Goal: Task Accomplishment & Management: Use online tool/utility

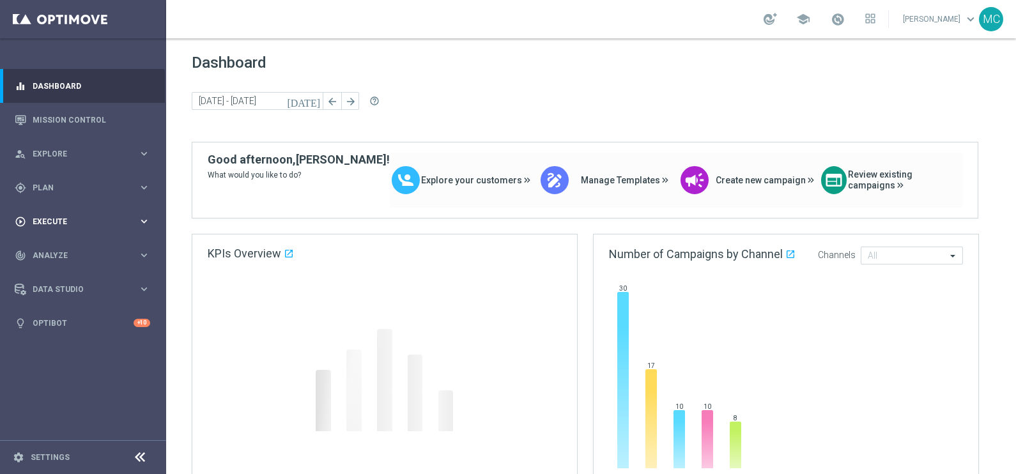
click at [143, 192] on icon "keyboard_arrow_right" at bounding box center [144, 188] width 12 height 12
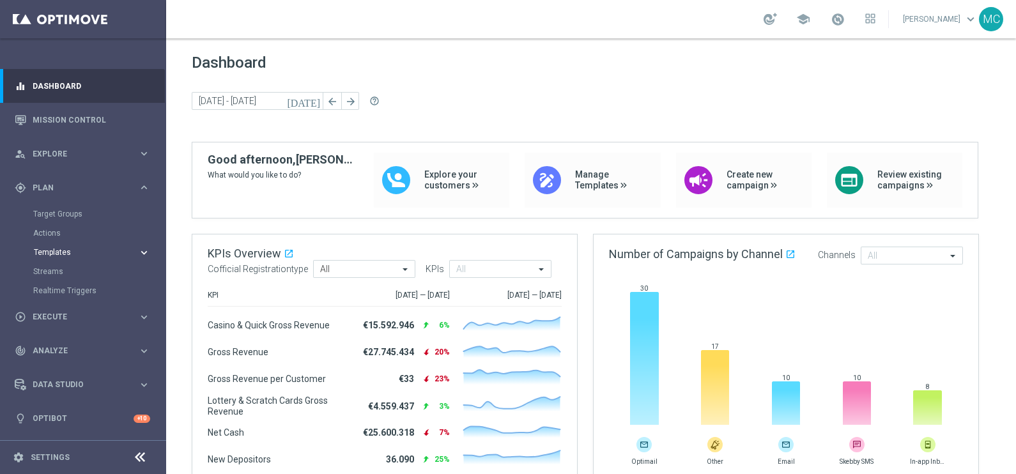
click at [144, 249] on icon "keyboard_arrow_right" at bounding box center [144, 253] width 12 height 12
click at [58, 272] on link "Optimail" at bounding box center [86, 272] width 93 height 10
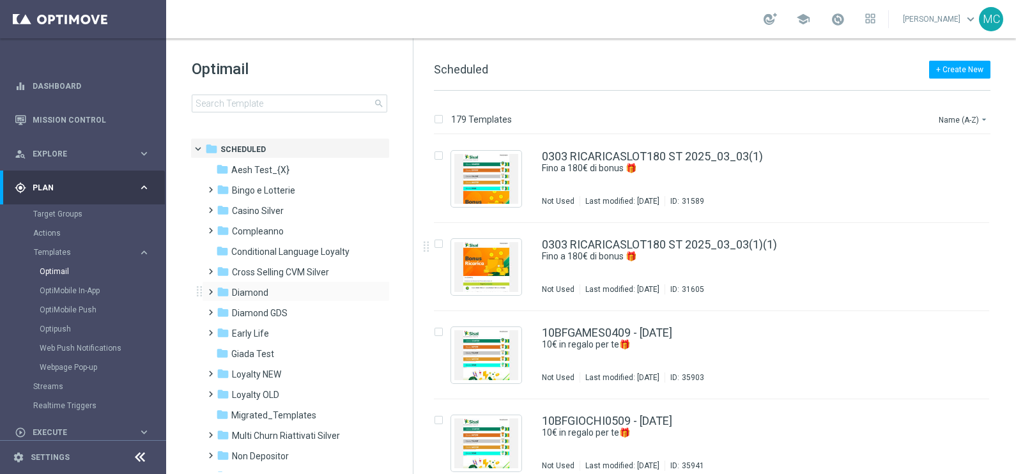
click at [208, 289] on span at bounding box center [208, 286] width 6 height 5
click at [222, 330] on span at bounding box center [221, 327] width 6 height 5
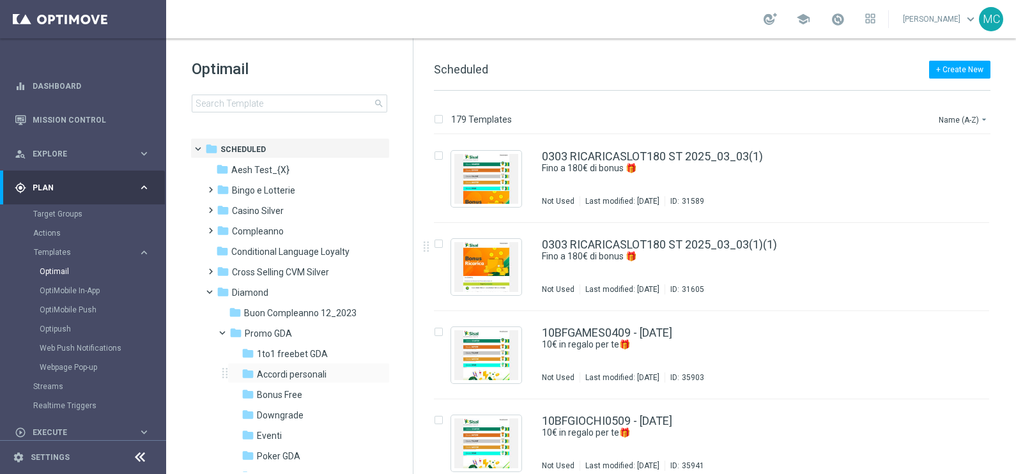
scroll to position [159, 0]
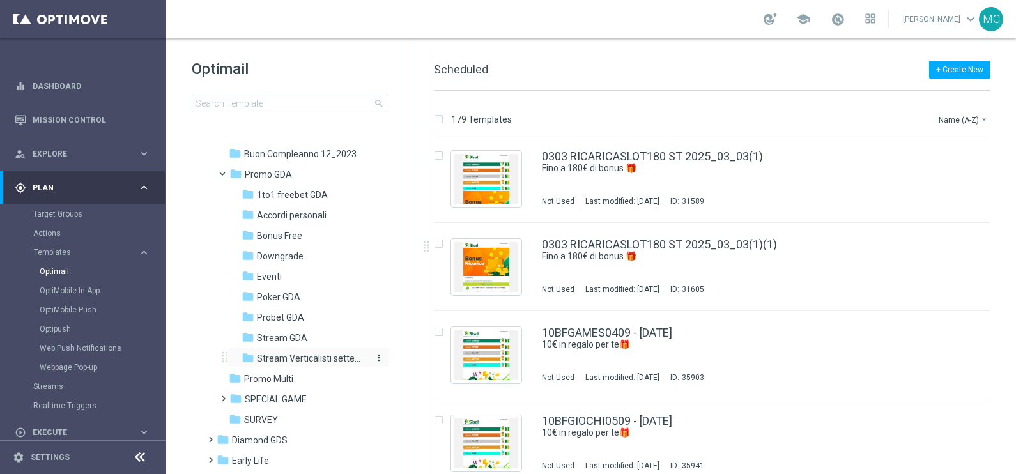
click at [288, 354] on span "Stream Verticalisti settembre 2025" at bounding box center [312, 359] width 111 height 12
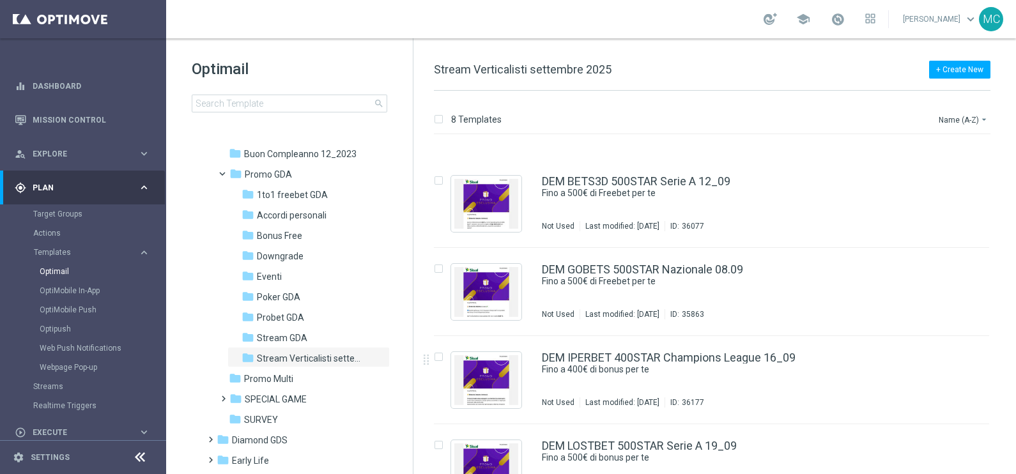
scroll to position [319, 0]
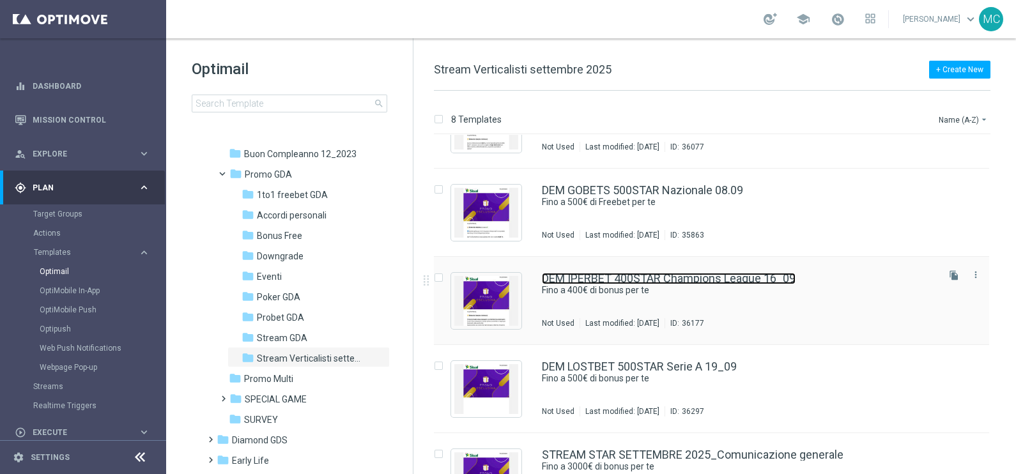
click at [641, 277] on link "DEM IPERBET 400STAR Champions League 16_09" at bounding box center [669, 279] width 254 height 12
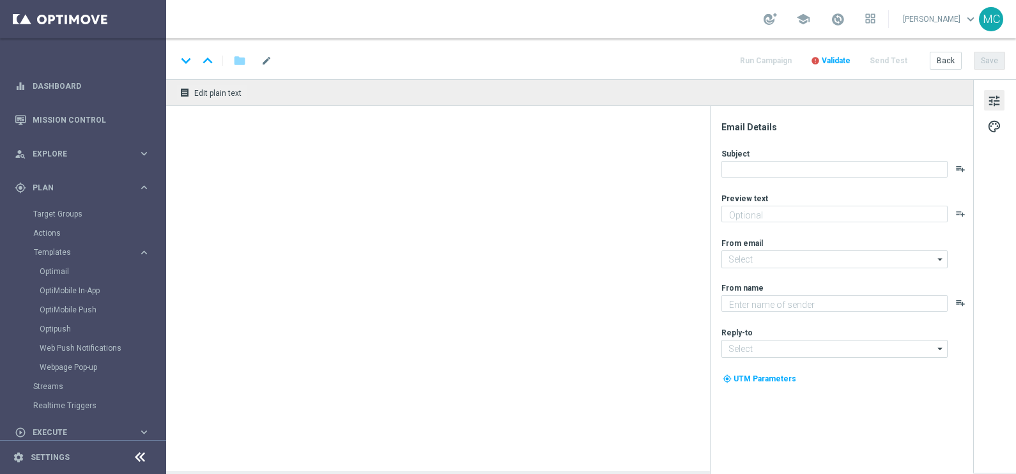
type textarea "🏆 Un mese da campione. Solo su SISAL."
type textarea "Sisal"
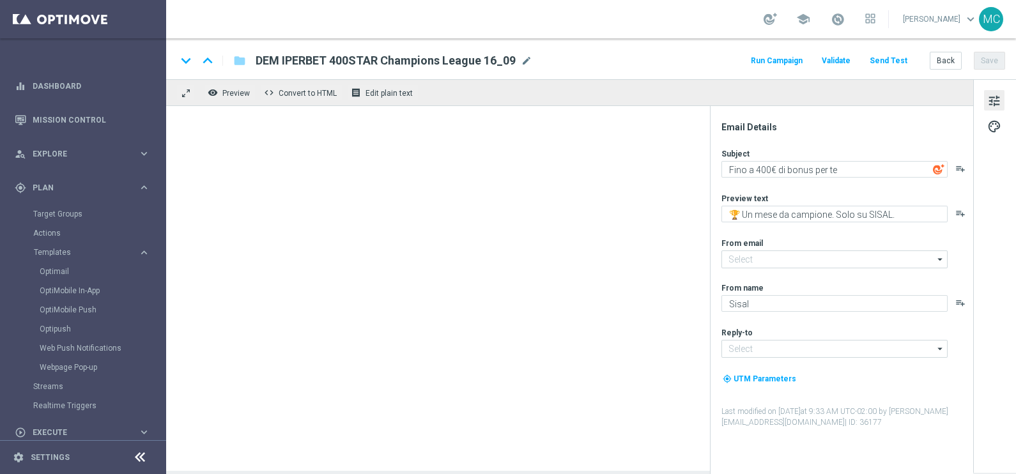
type input "[EMAIL_ADDRESS][DOMAIN_NAME]"
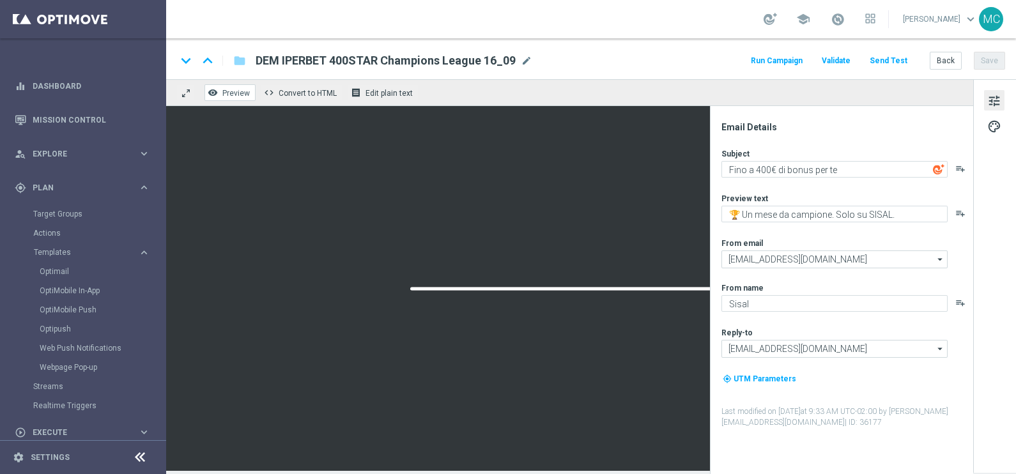
click at [237, 89] on span "Preview" at bounding box center [235, 93] width 27 height 9
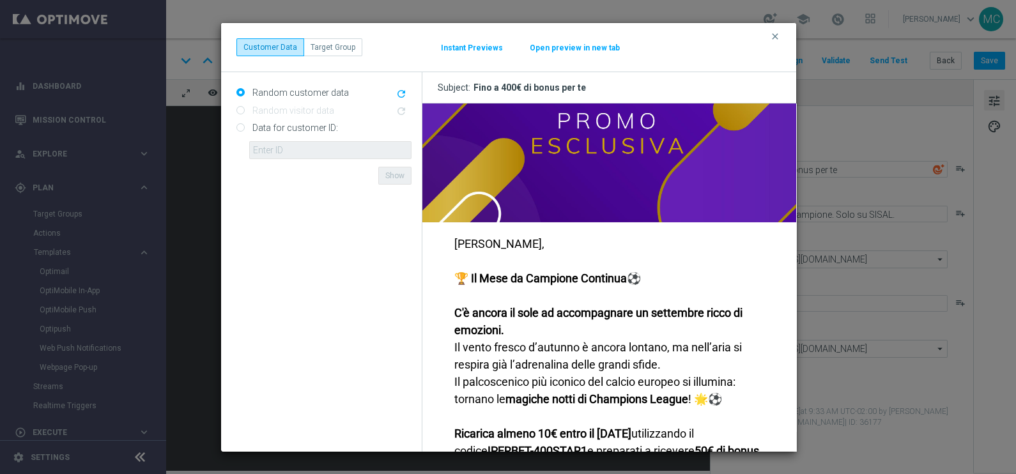
scroll to position [79, 0]
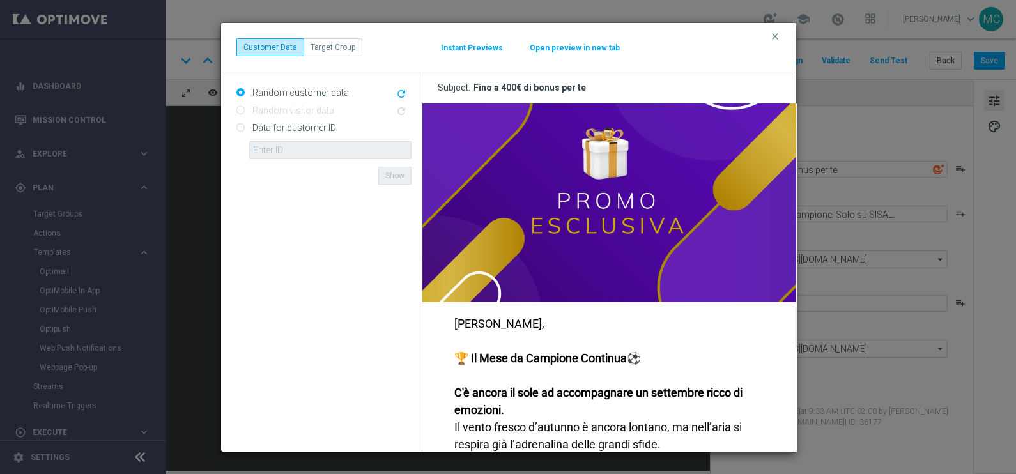
click at [492, 45] on button "Instant Previews" at bounding box center [471, 48] width 63 height 10
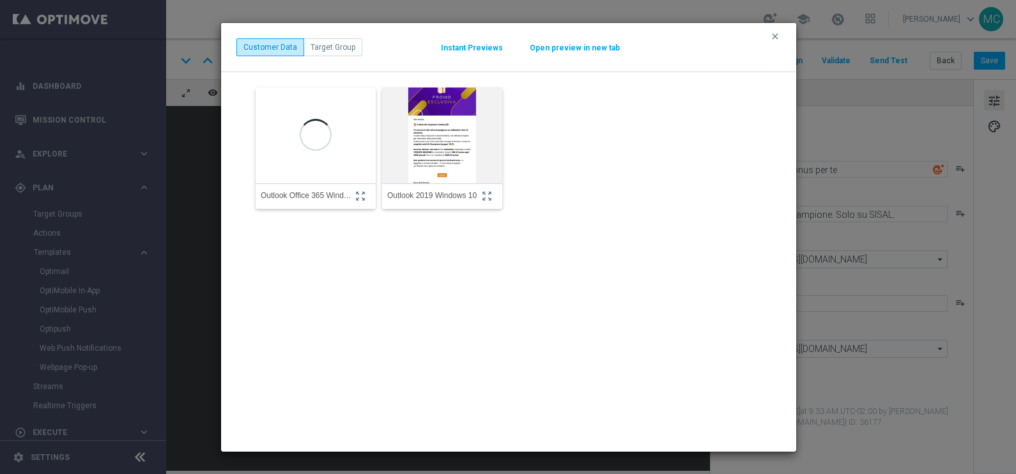
click at [458, 144] on img at bounding box center [443, 135] width 132 height 141
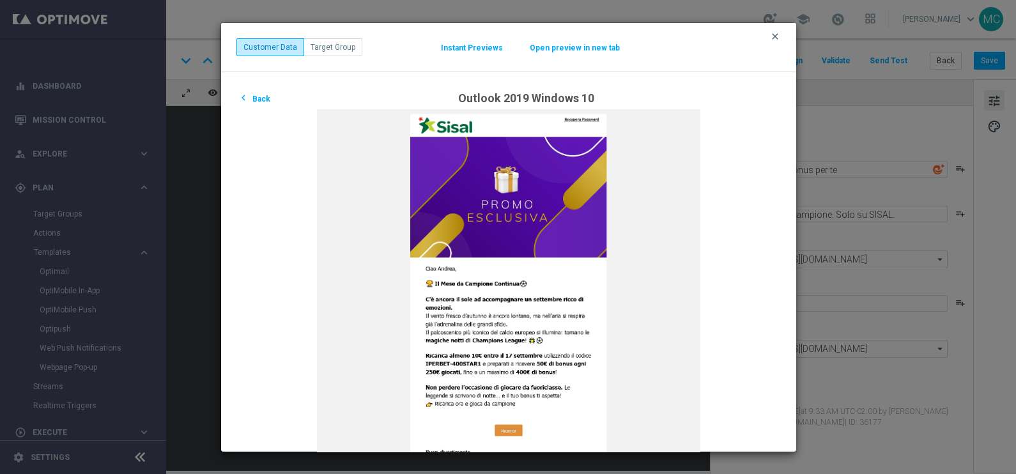
click at [775, 32] on icon "clear" at bounding box center [775, 36] width 10 height 10
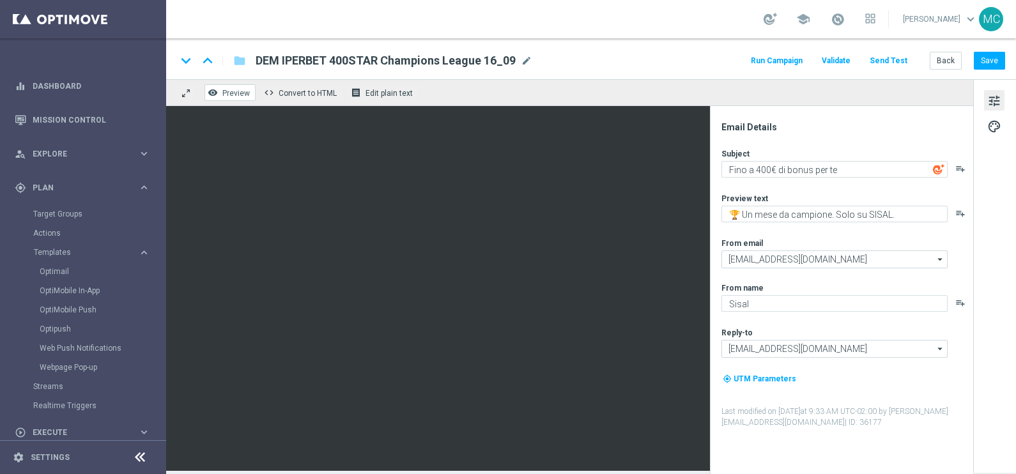
click at [227, 95] on span "Preview" at bounding box center [235, 93] width 27 height 9
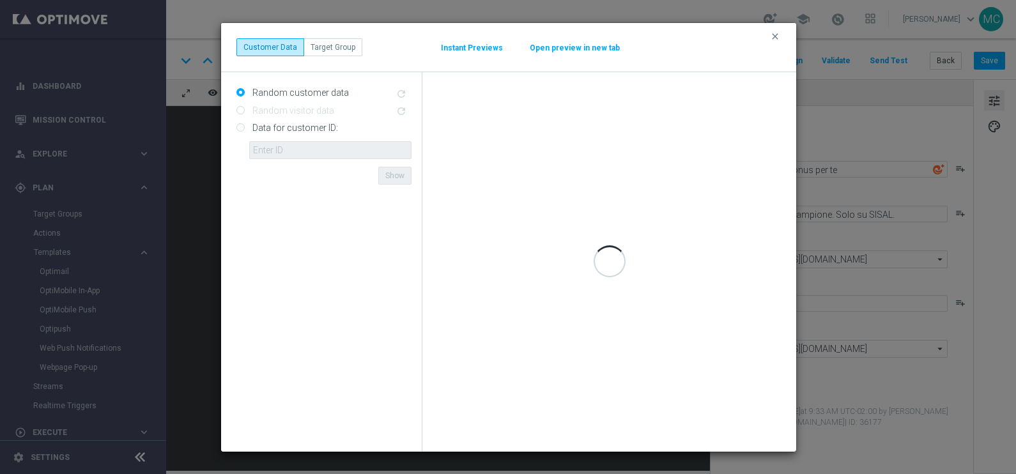
click at [471, 48] on button "Instant Previews" at bounding box center [471, 48] width 63 height 10
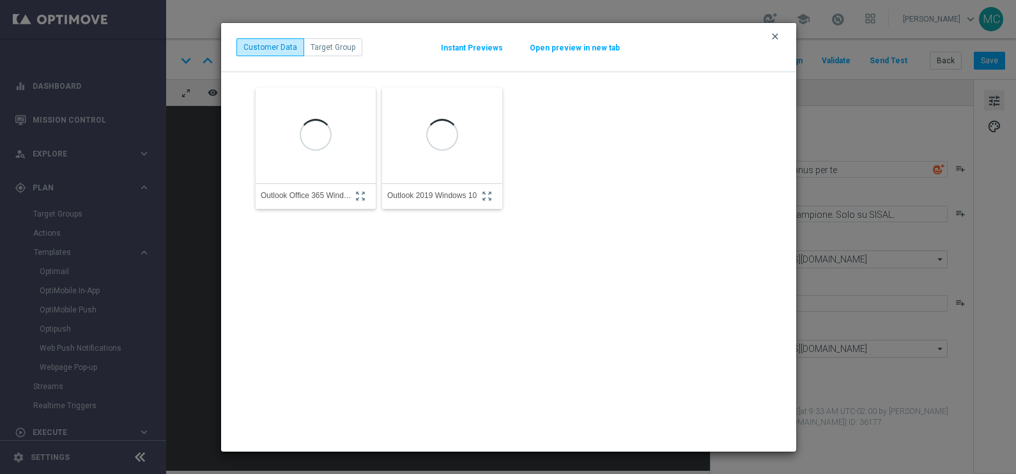
click at [777, 35] on icon "clear" at bounding box center [775, 36] width 10 height 10
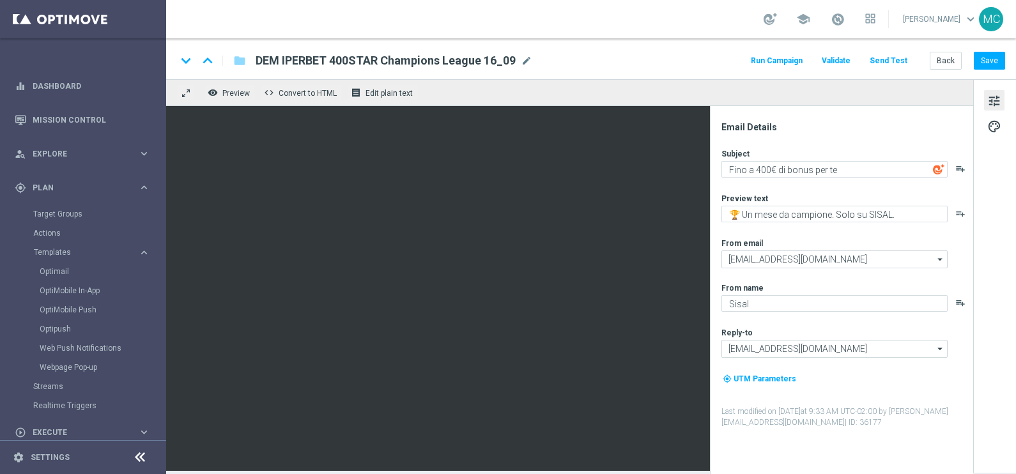
click at [244, 100] on button "remove_red_eye Preview" at bounding box center [230, 92] width 51 height 17
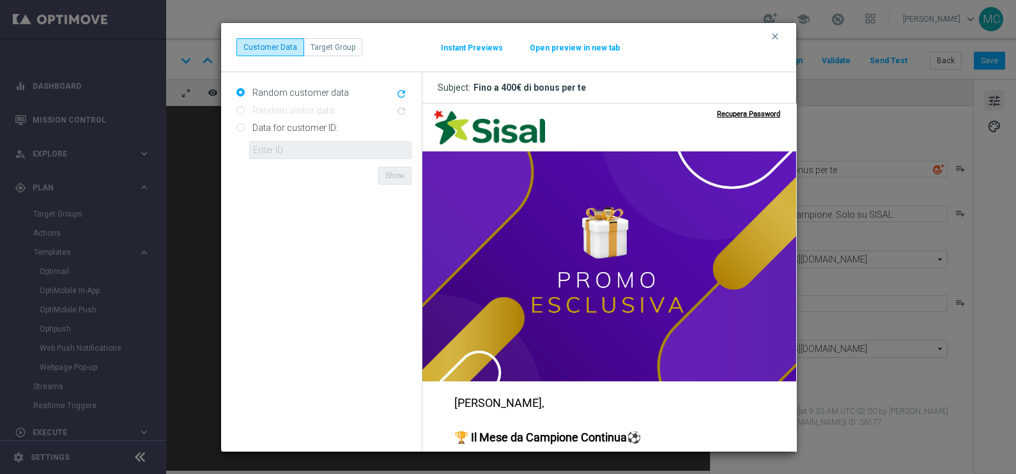
click at [482, 45] on button "Instant Previews" at bounding box center [471, 48] width 63 height 10
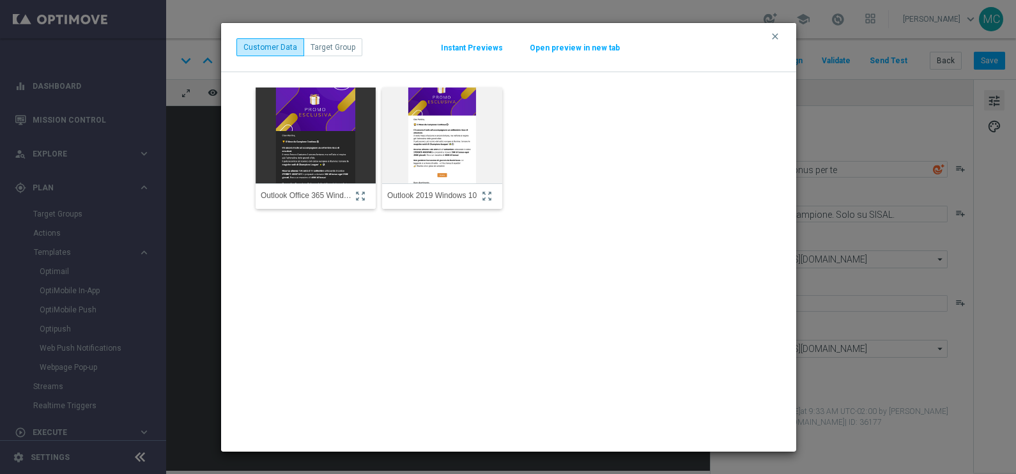
click at [456, 136] on img at bounding box center [443, 135] width 132 height 141
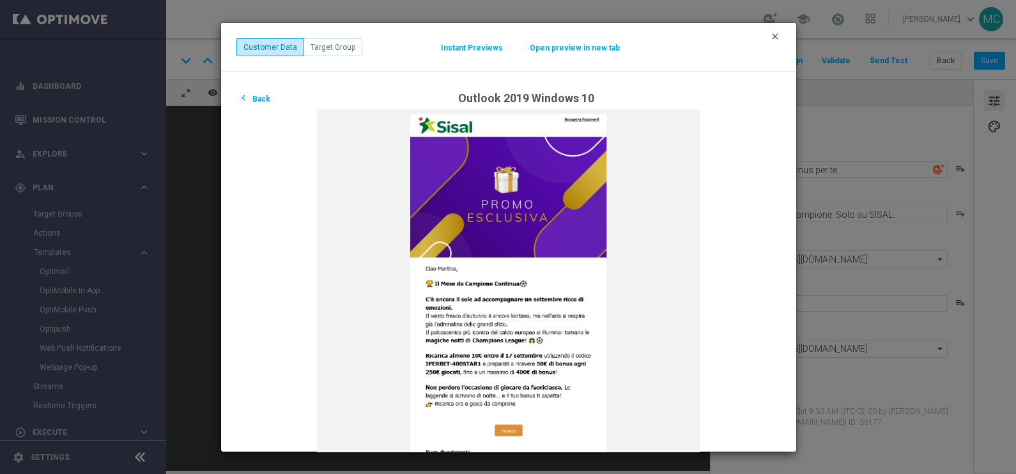
click at [777, 38] on icon "clear" at bounding box center [775, 36] width 10 height 10
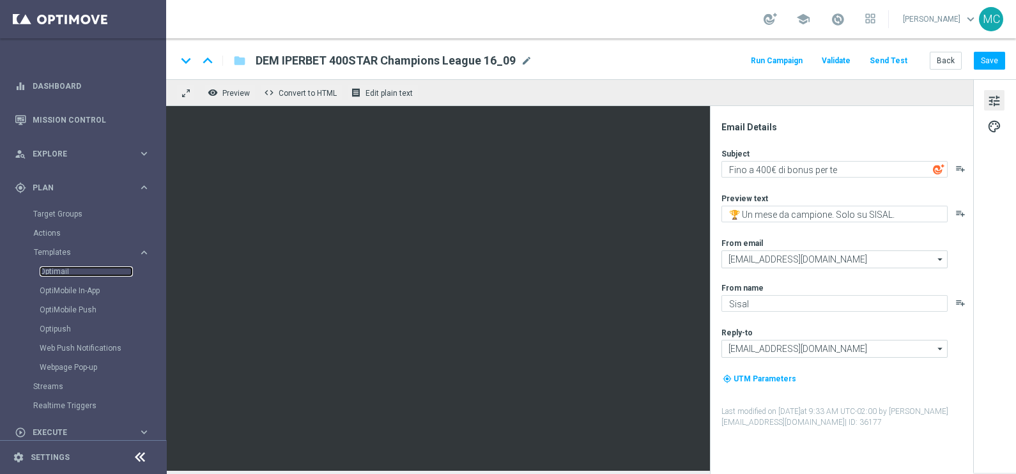
drag, startPoint x: 55, startPoint y: 275, endPoint x: 157, endPoint y: 304, distance: 106.2
click at [55, 275] on link "Optimail" at bounding box center [86, 272] width 93 height 10
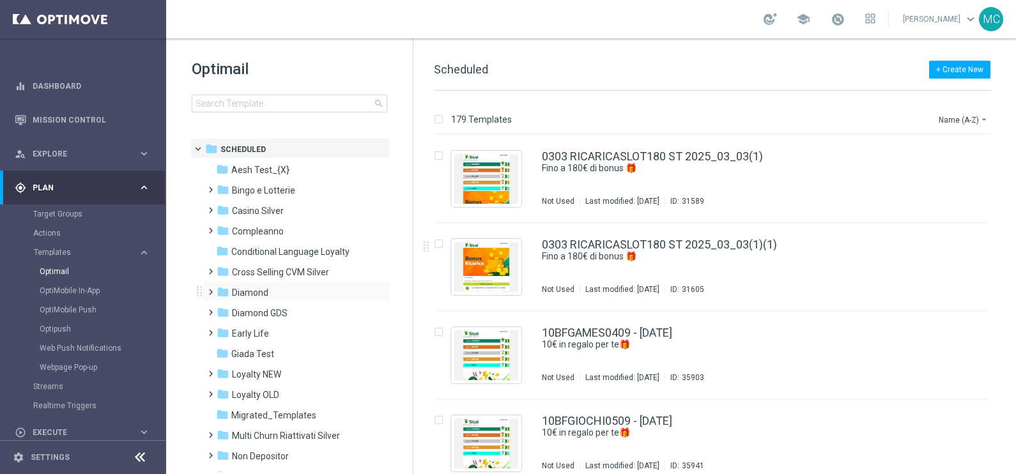
click at [207, 287] on span at bounding box center [208, 286] width 6 height 5
click at [251, 336] on span "Promo GDA" at bounding box center [268, 334] width 47 height 12
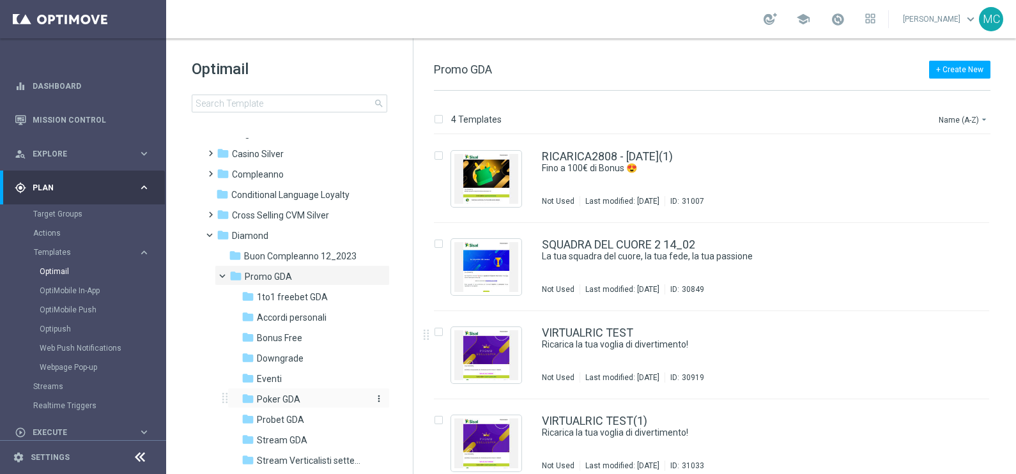
scroll to position [79, 0]
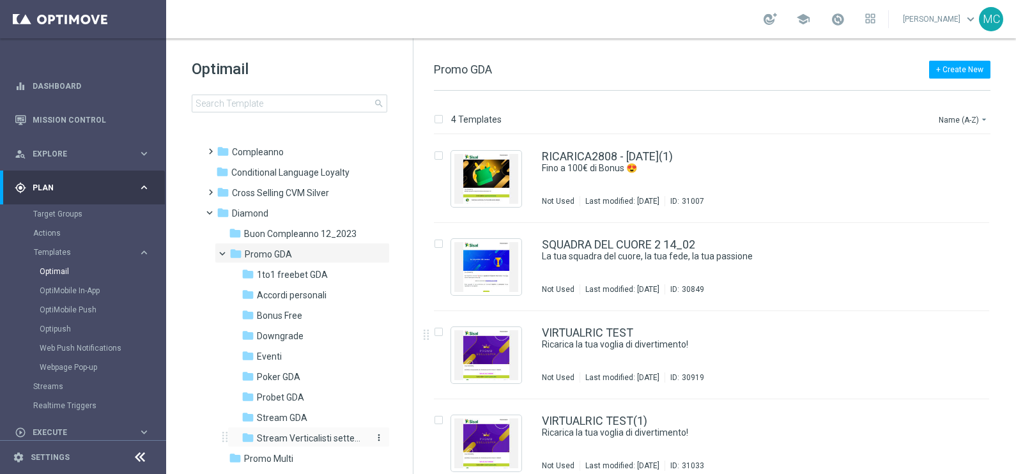
click at [287, 438] on span "Stream Verticalisti settembre 2025" at bounding box center [312, 439] width 111 height 12
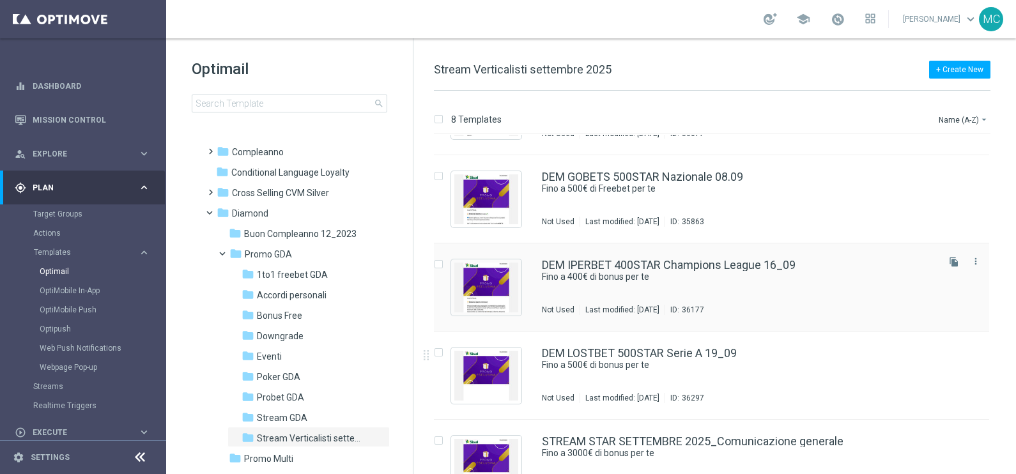
scroll to position [366, 0]
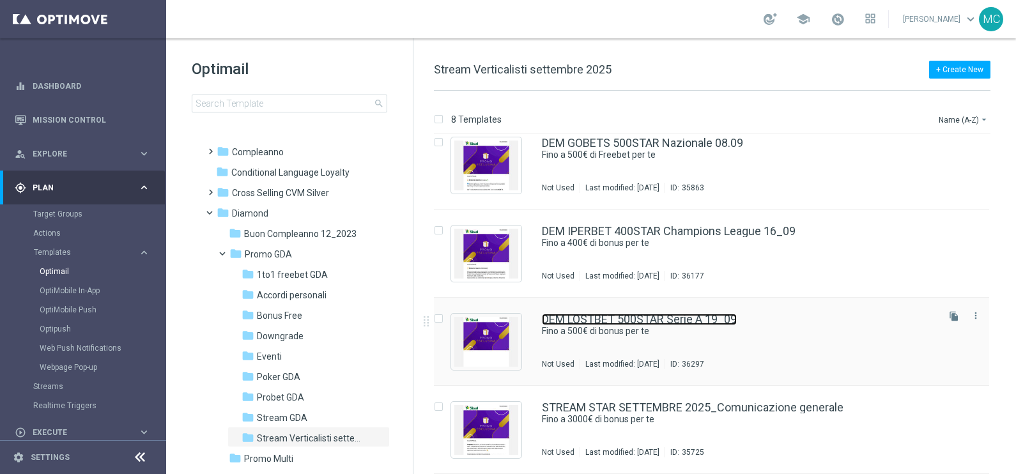
click at [717, 316] on link "DEM LOSTBET 500STAR Serie A 19_09" at bounding box center [639, 320] width 195 height 12
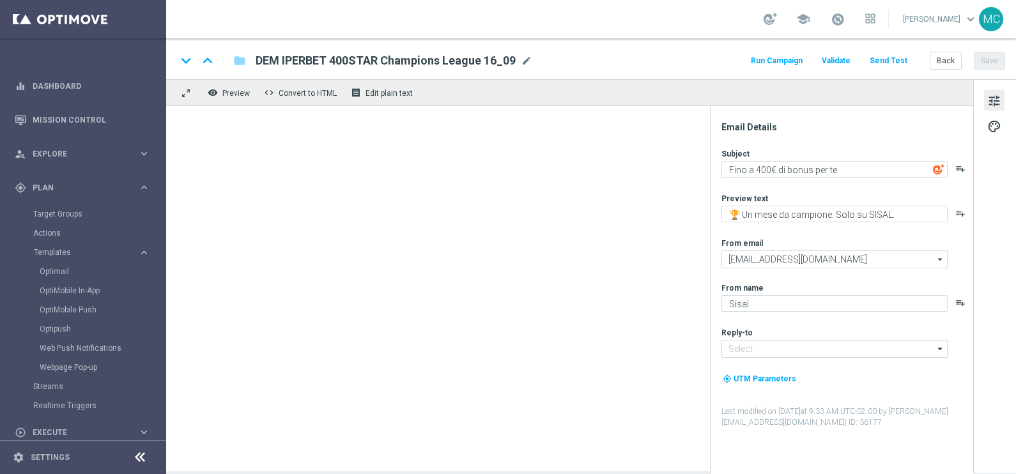
type input "[EMAIL_ADDRESS][DOMAIN_NAME]"
type textarea "Fino a 500€ di bonus per te"
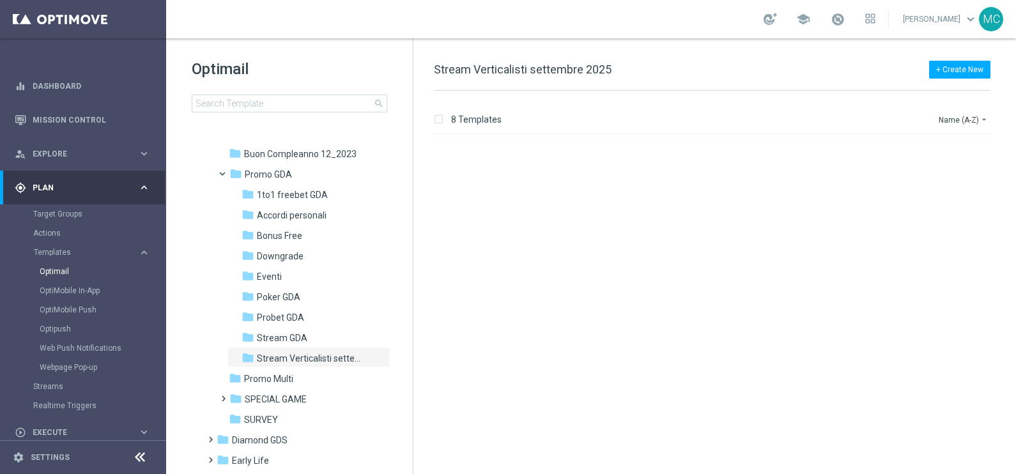
scroll to position [366, 0]
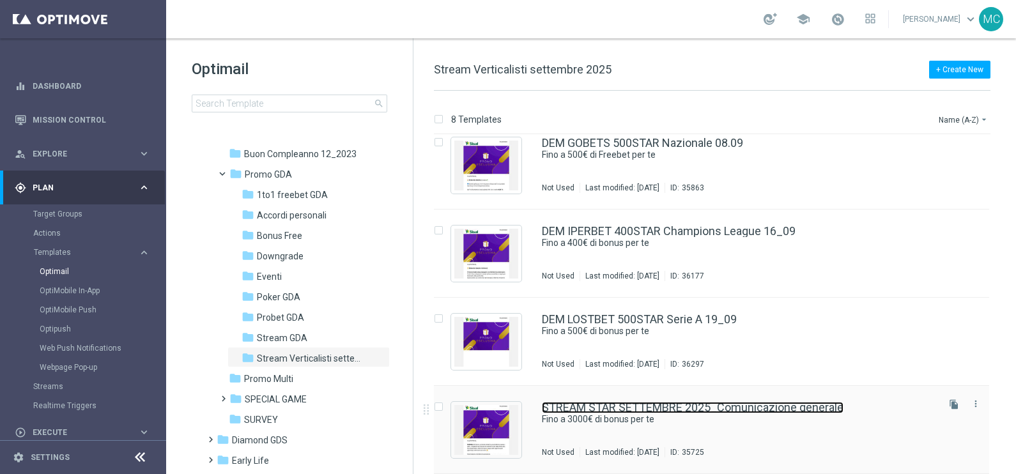
click at [662, 403] on link "STREAM STAR SETTEMBRE 2025_Comunicazione generale" at bounding box center [693, 408] width 302 height 12
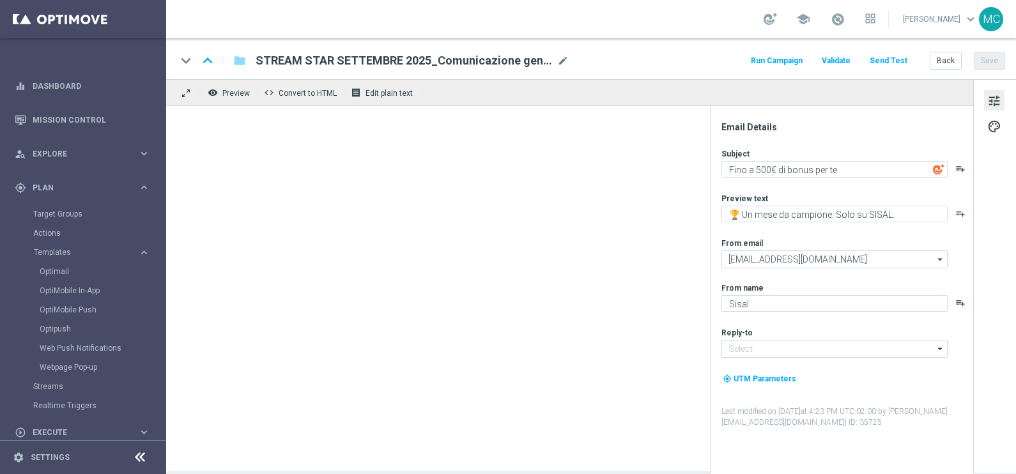
type textarea "Fino a 3000€ di bonus per te"
type input "[EMAIL_ADDRESS][DOMAIN_NAME]"
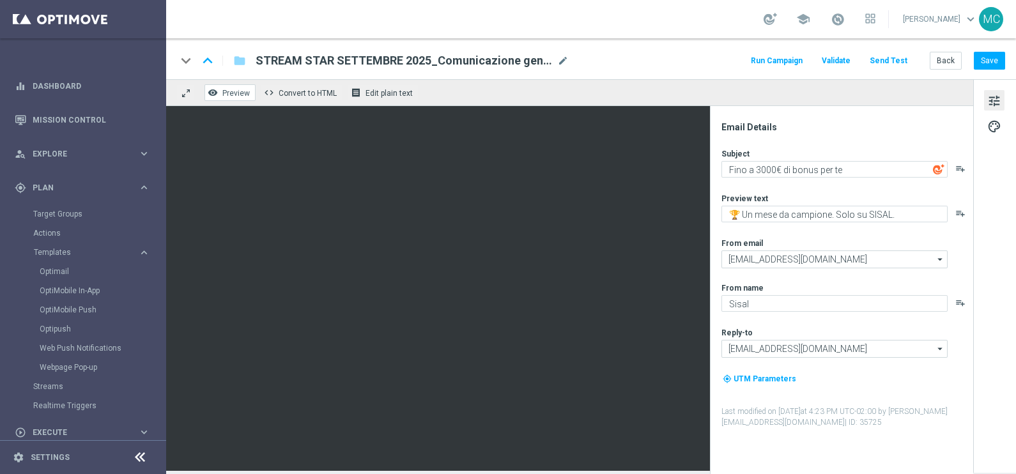
click at [225, 96] on span "Preview" at bounding box center [235, 93] width 27 height 9
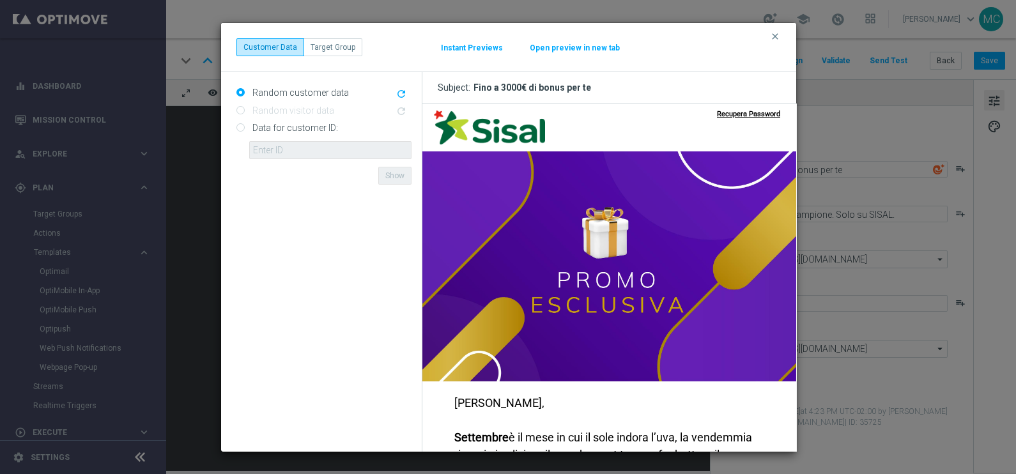
click at [478, 43] on button "Instant Previews" at bounding box center [471, 48] width 63 height 10
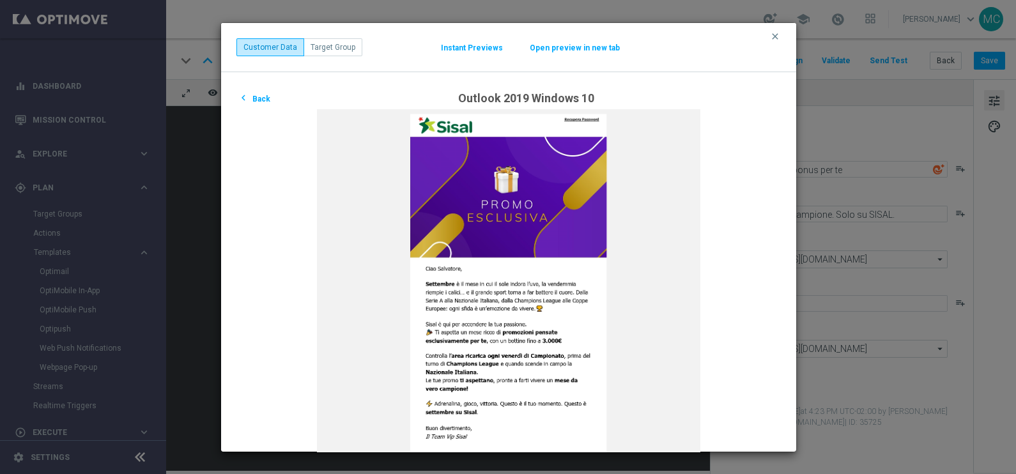
click at [452, 49] on button "Instant Previews" at bounding box center [471, 48] width 63 height 10
click at [257, 96] on button "chevron_left Back" at bounding box center [254, 98] width 35 height 15
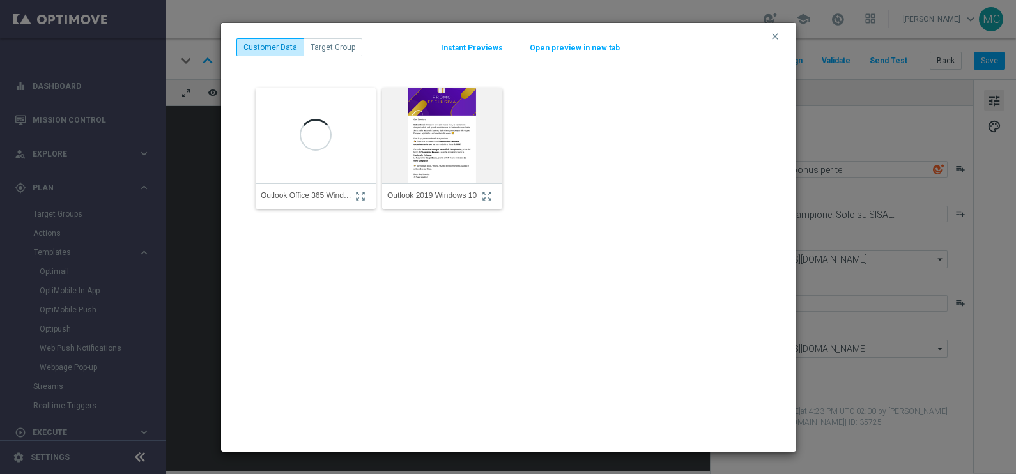
click at [446, 134] on img at bounding box center [443, 135] width 132 height 141
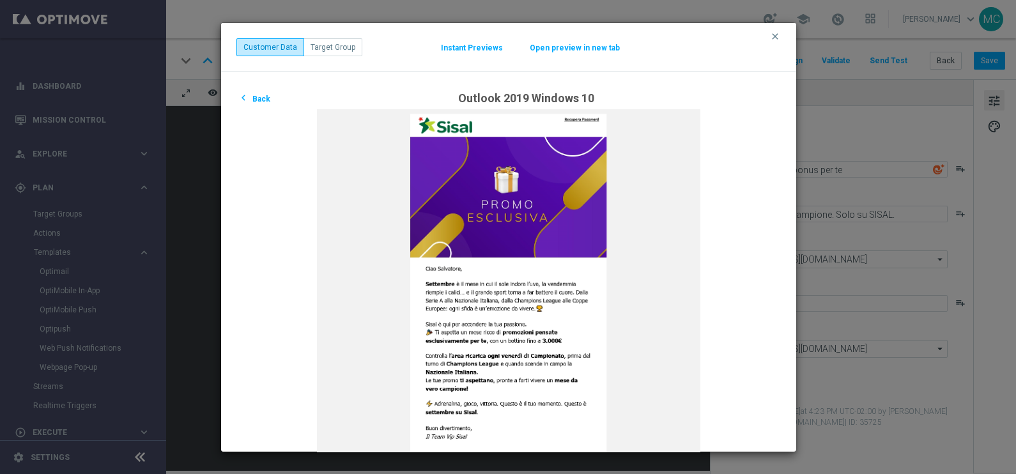
click at [770, 38] on button "clear" at bounding box center [777, 37] width 15 height 12
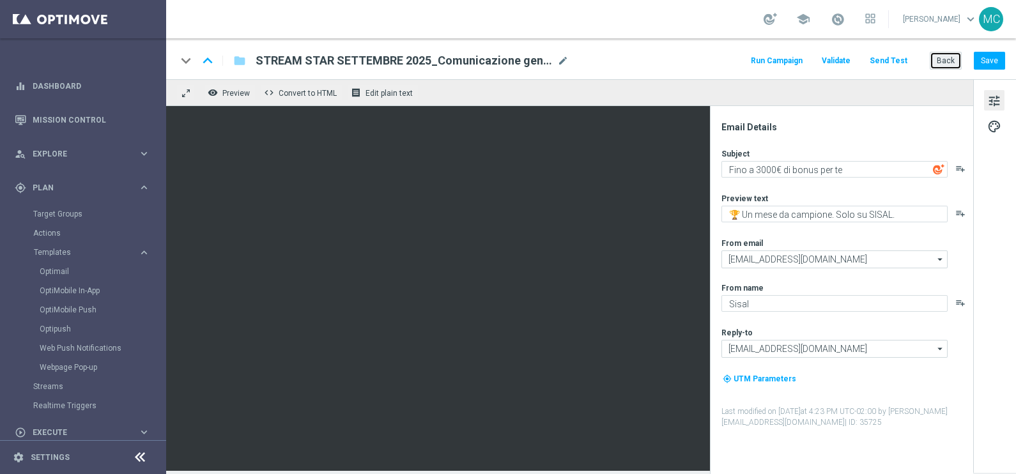
click at [947, 58] on button "Back" at bounding box center [946, 61] width 32 height 18
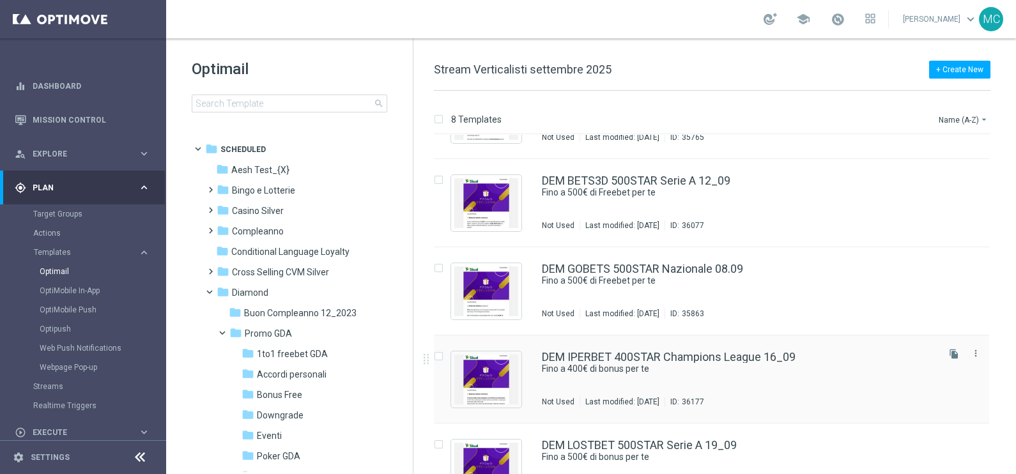
scroll to position [286, 0]
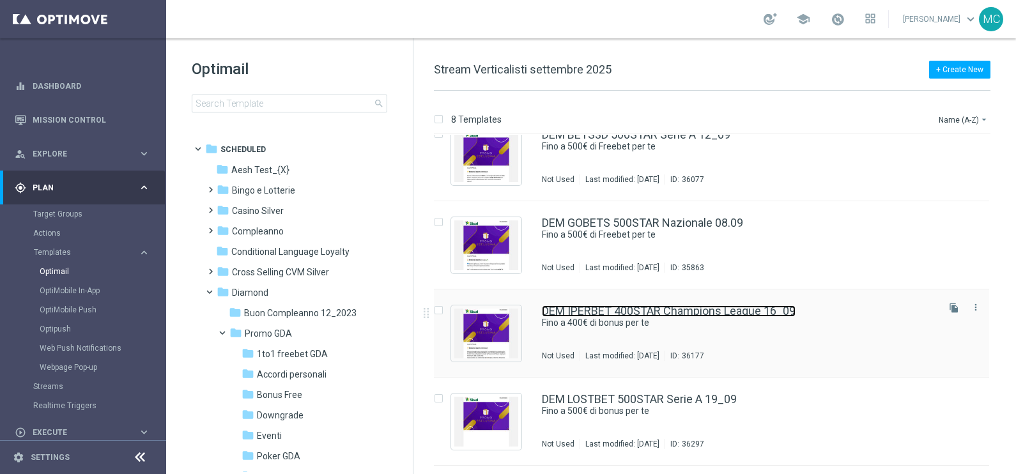
click at [674, 307] on link "DEM IPERBET 400STAR Champions League 16_09" at bounding box center [669, 312] width 254 height 12
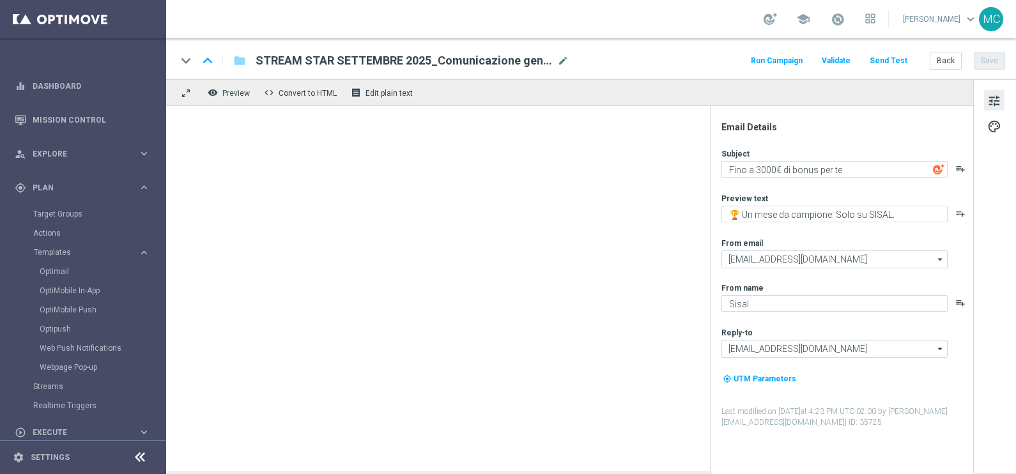
type textarea "Fino a 400€ di bonus per te"
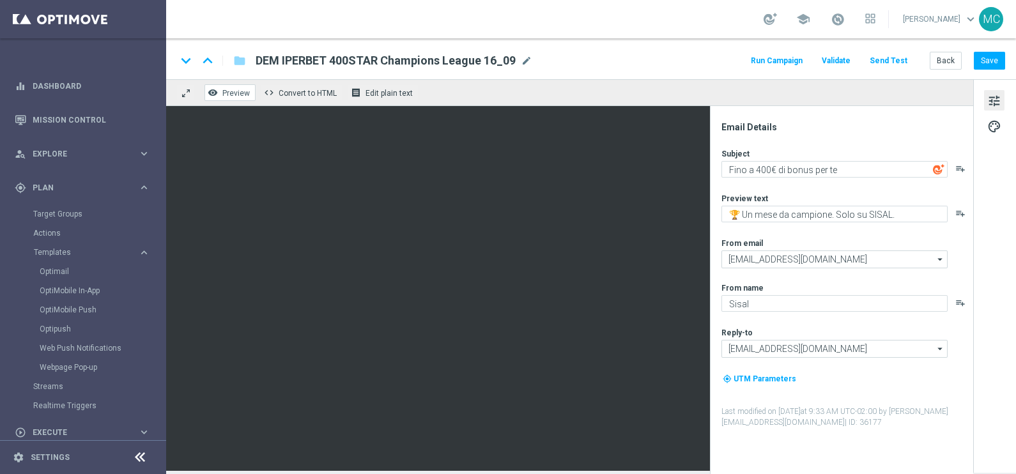
click at [233, 89] on span "Preview" at bounding box center [235, 93] width 27 height 9
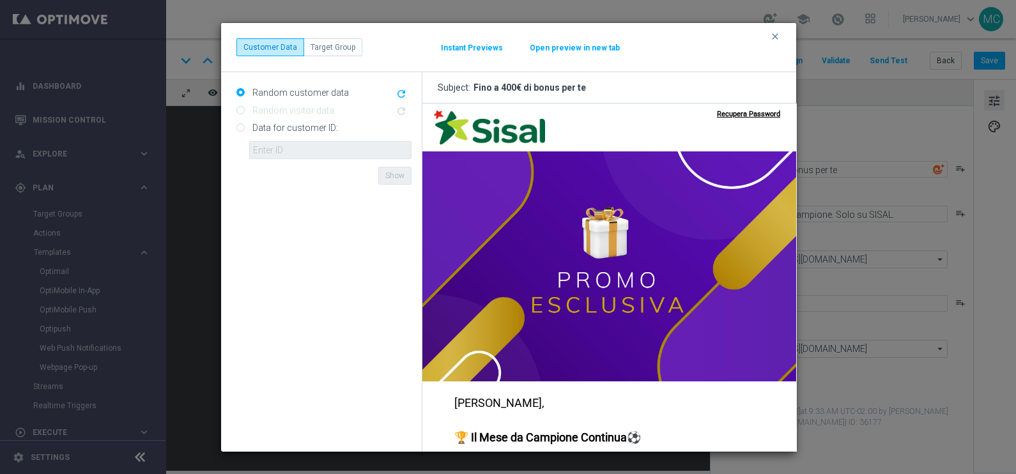
click at [478, 45] on button "Instant Previews" at bounding box center [471, 48] width 63 height 10
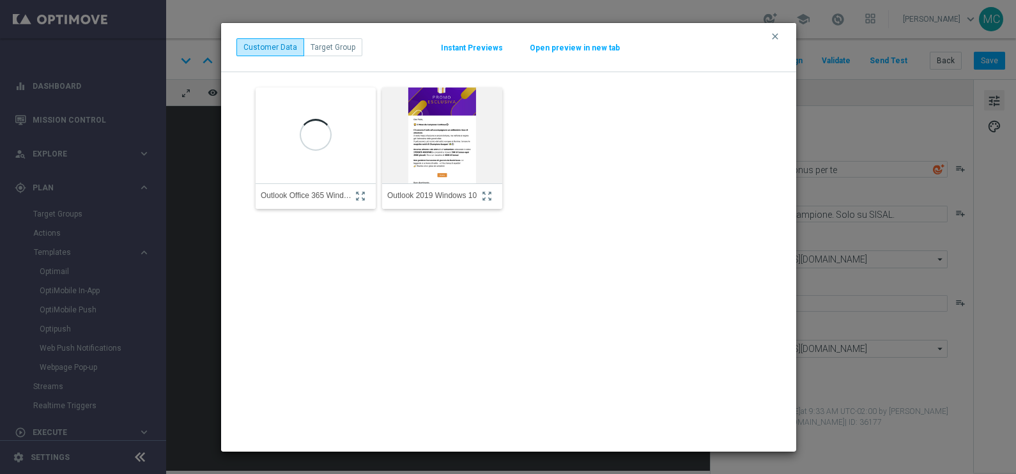
click at [437, 139] on img at bounding box center [443, 135] width 132 height 141
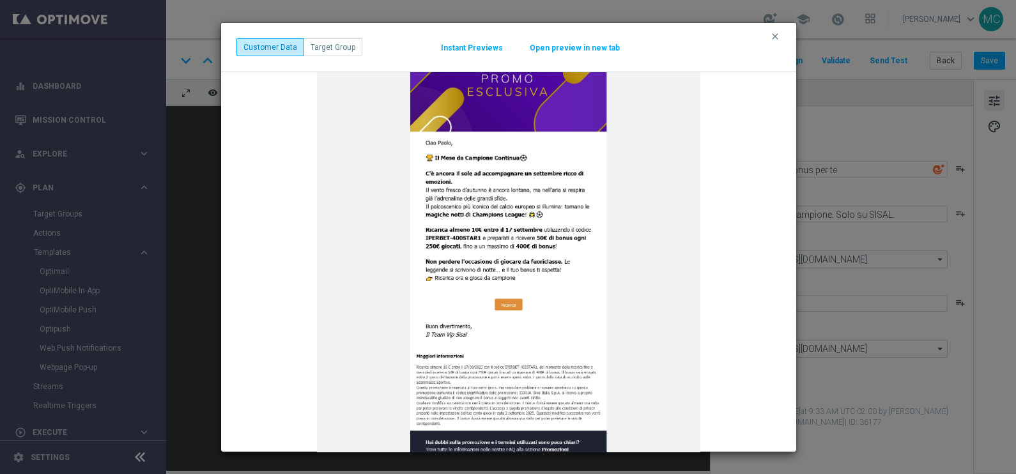
scroll to position [159, 0]
